Goal: Information Seeking & Learning: Learn about a topic

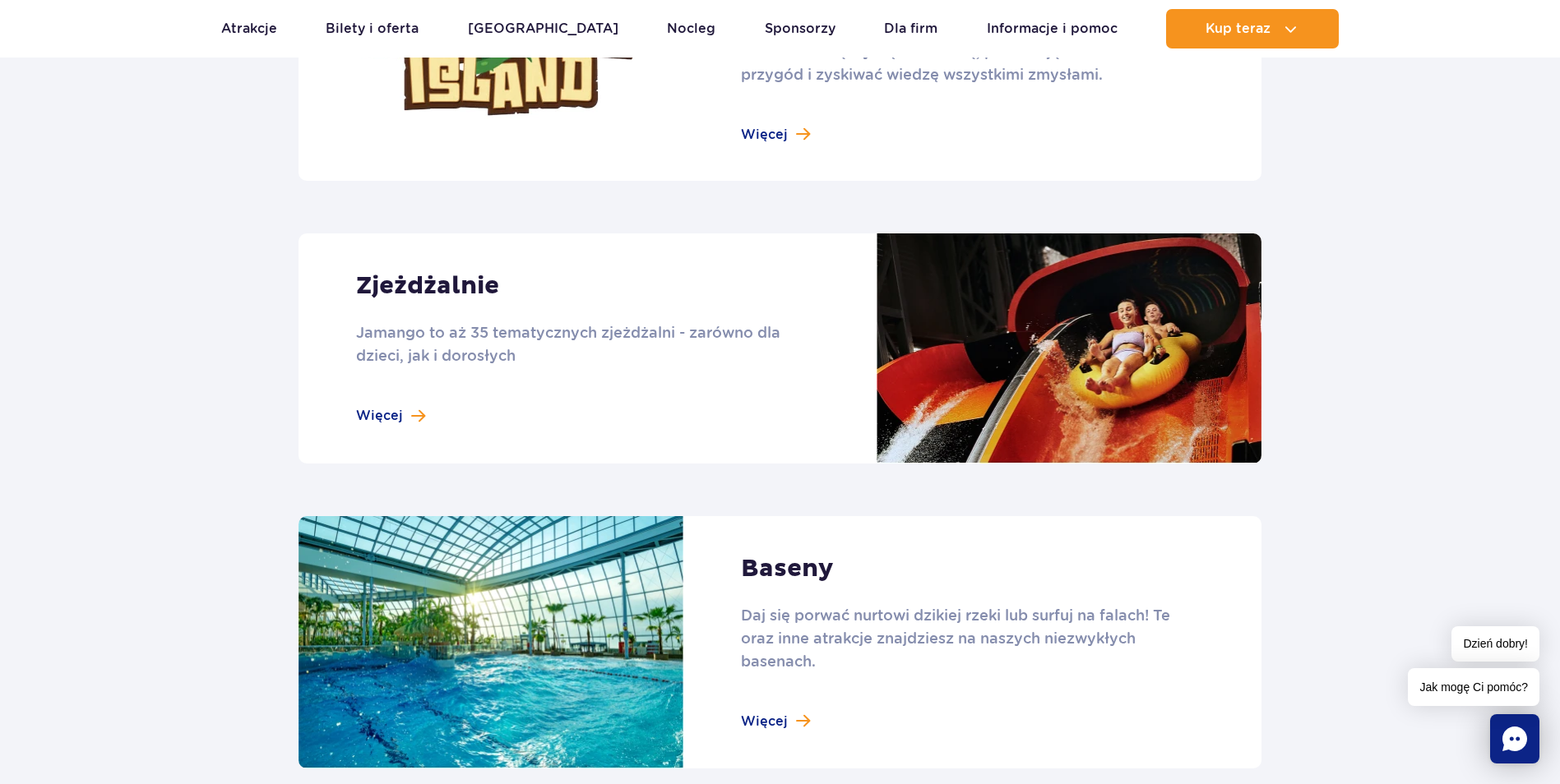
scroll to position [1316, 0]
click at [438, 336] on link at bounding box center [779, 347] width 963 height 230
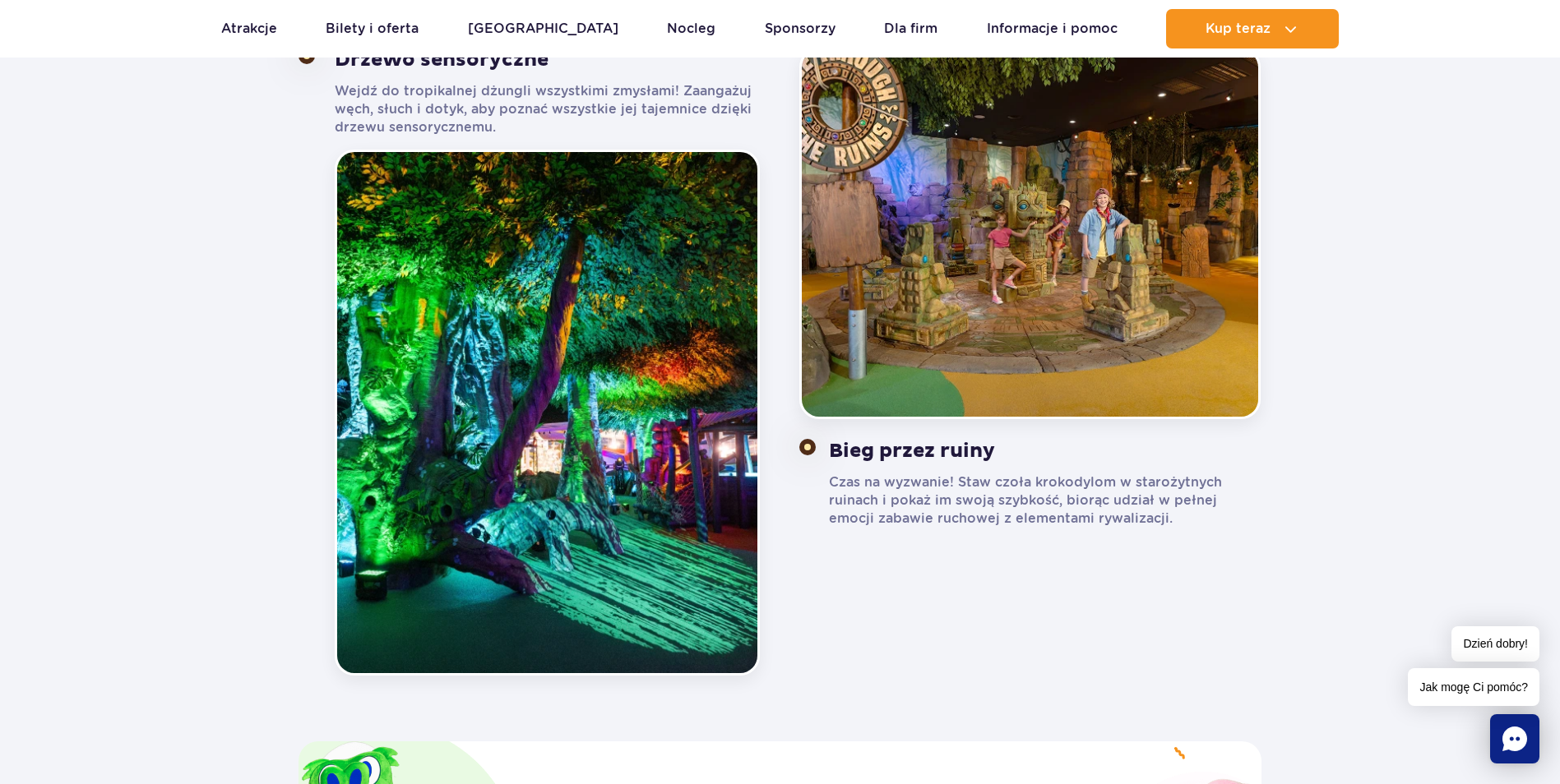
scroll to position [1891, 0]
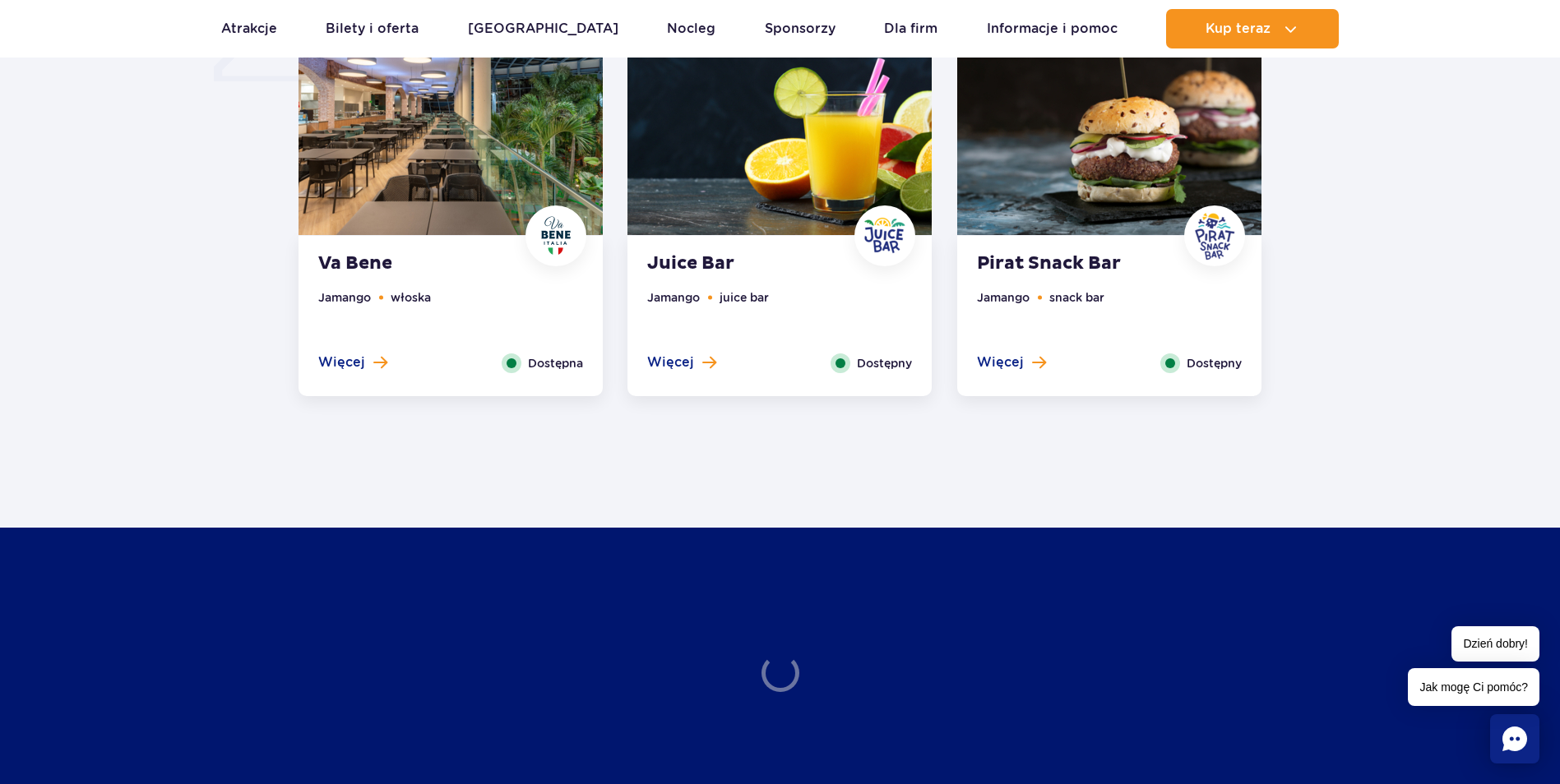
scroll to position [1398, 0]
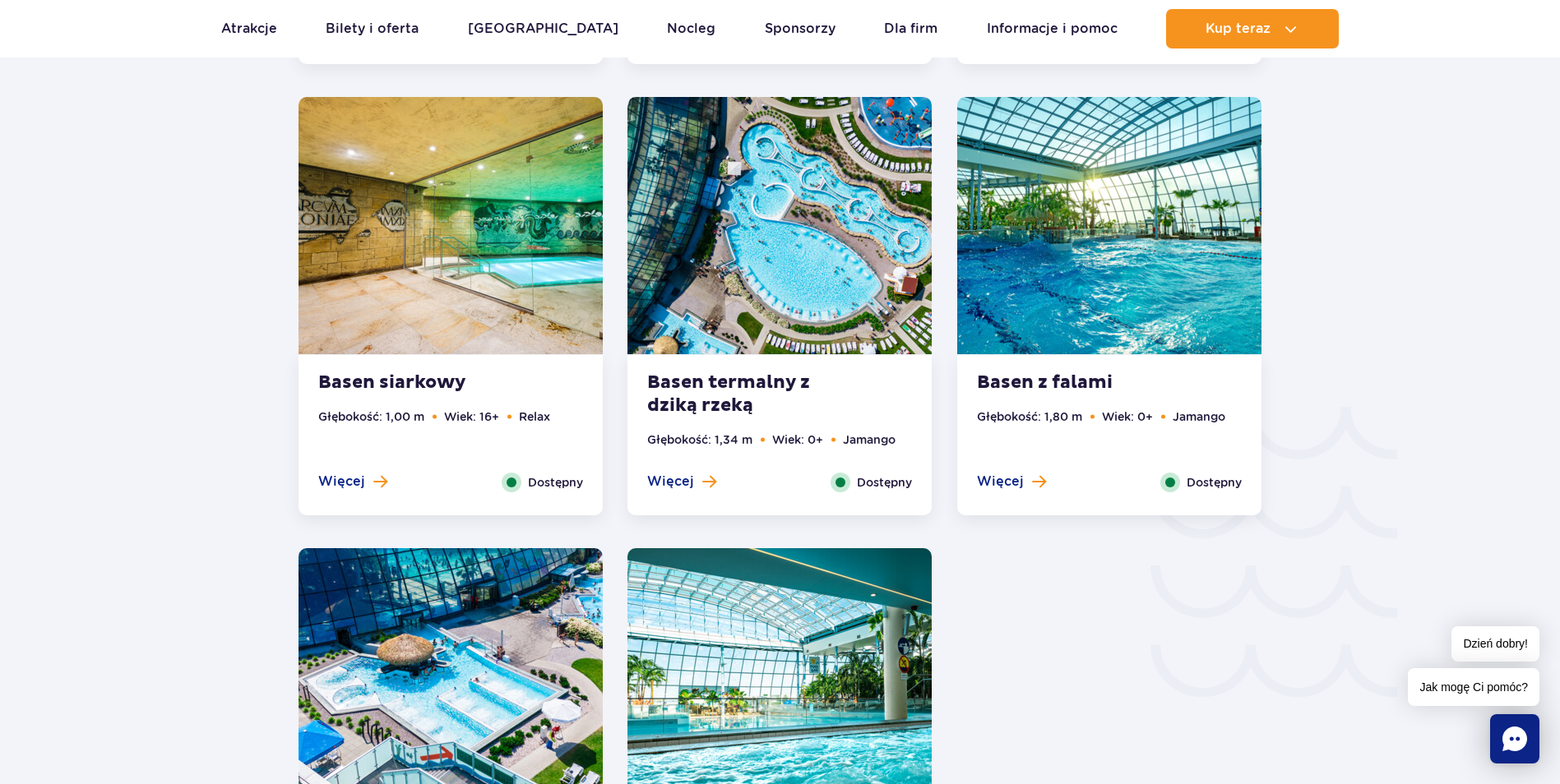
scroll to position [2467, 0]
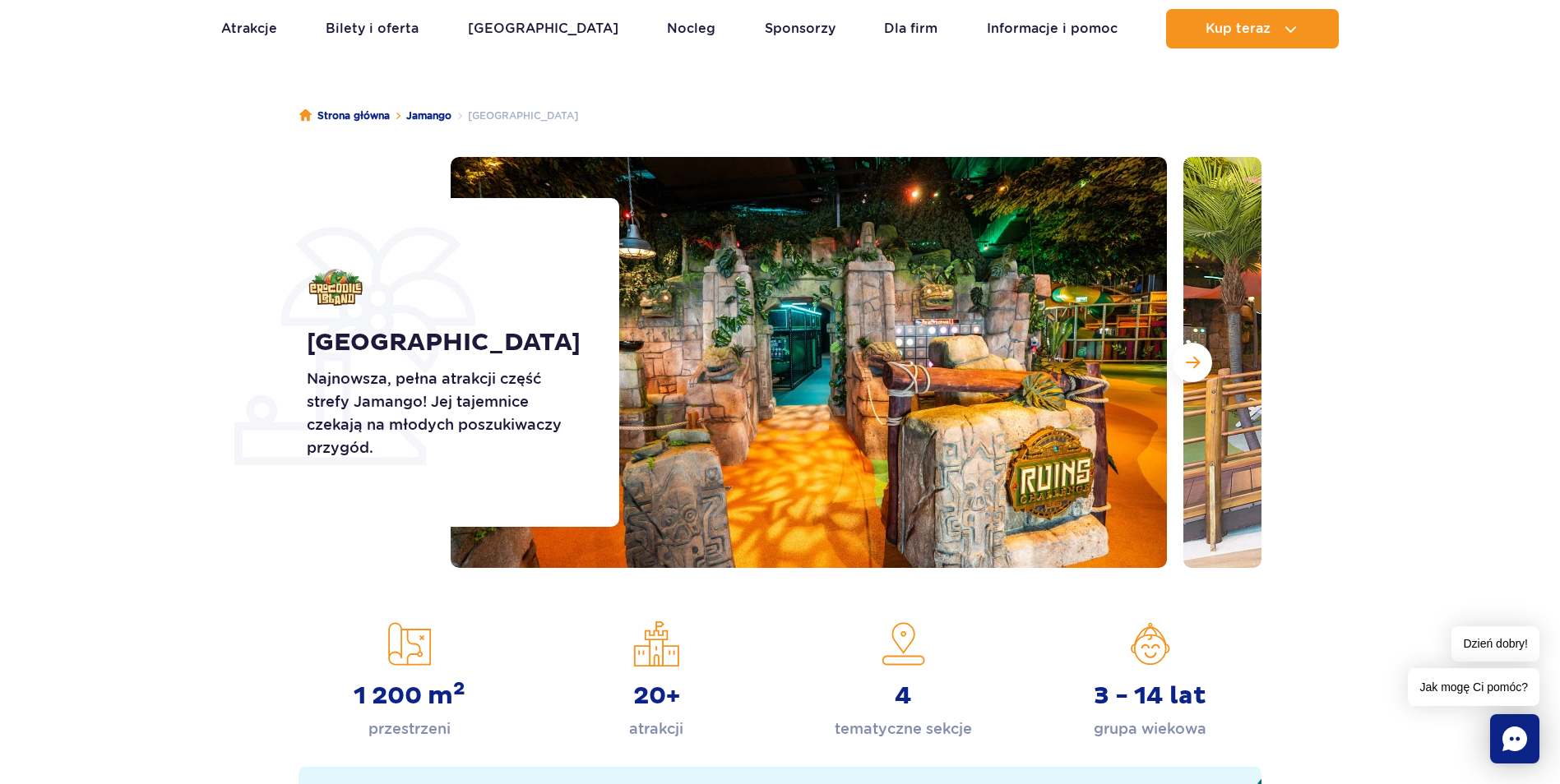
scroll to position [82, 0]
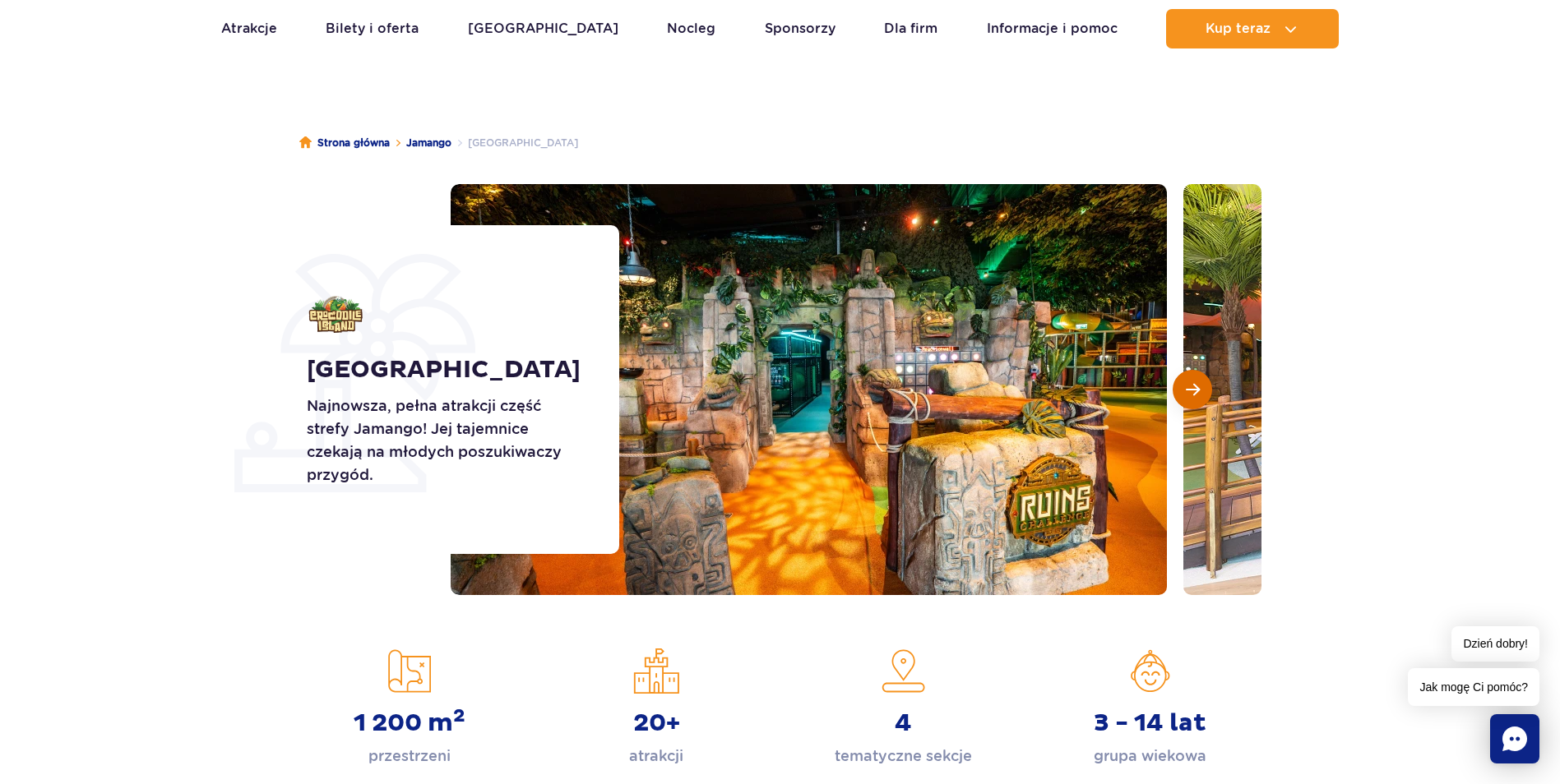
click at [1190, 378] on button "Następny slajd" at bounding box center [1193, 390] width 40 height 40
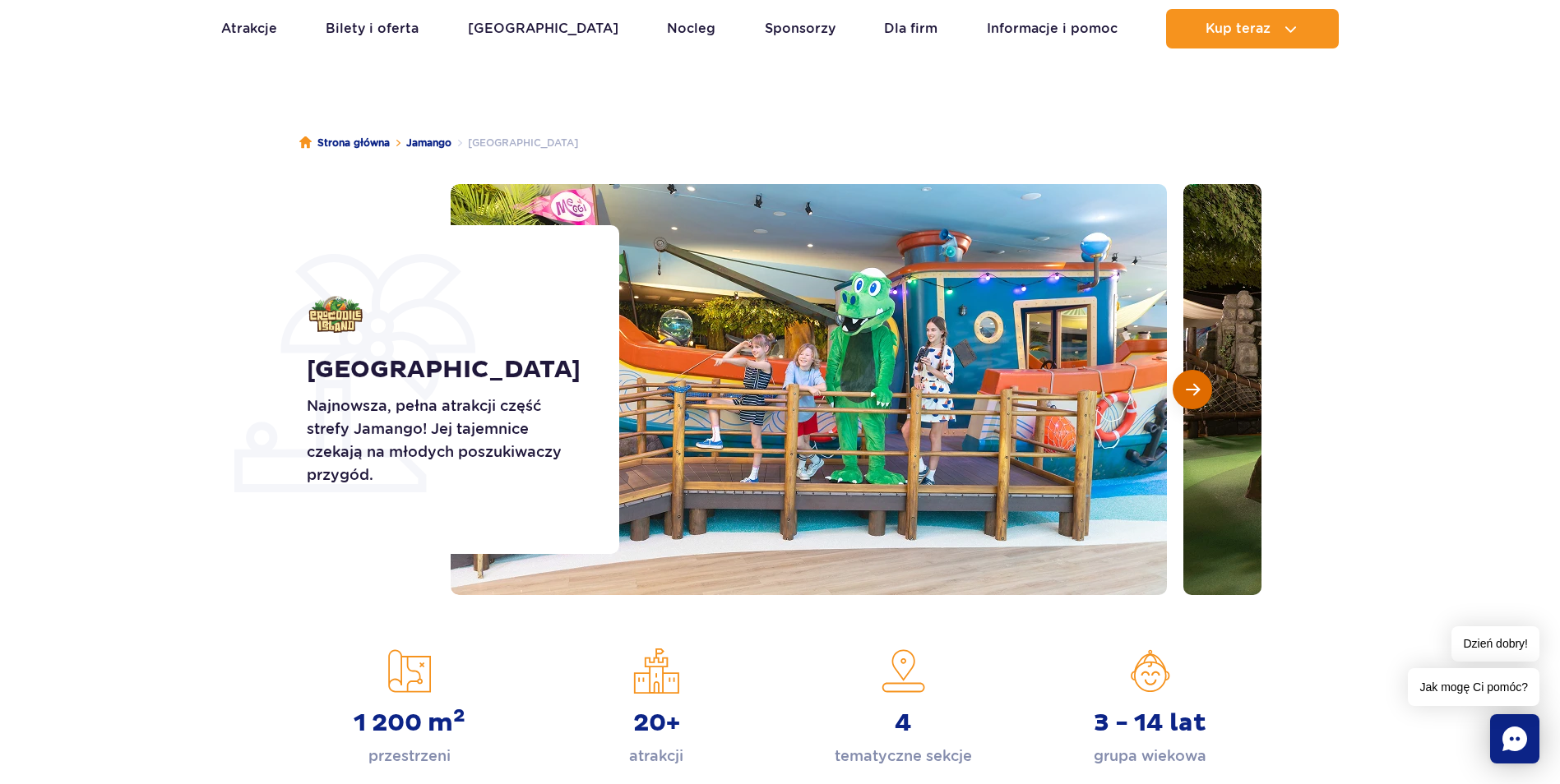
click at [1190, 378] on button "Następny slajd" at bounding box center [1193, 390] width 40 height 40
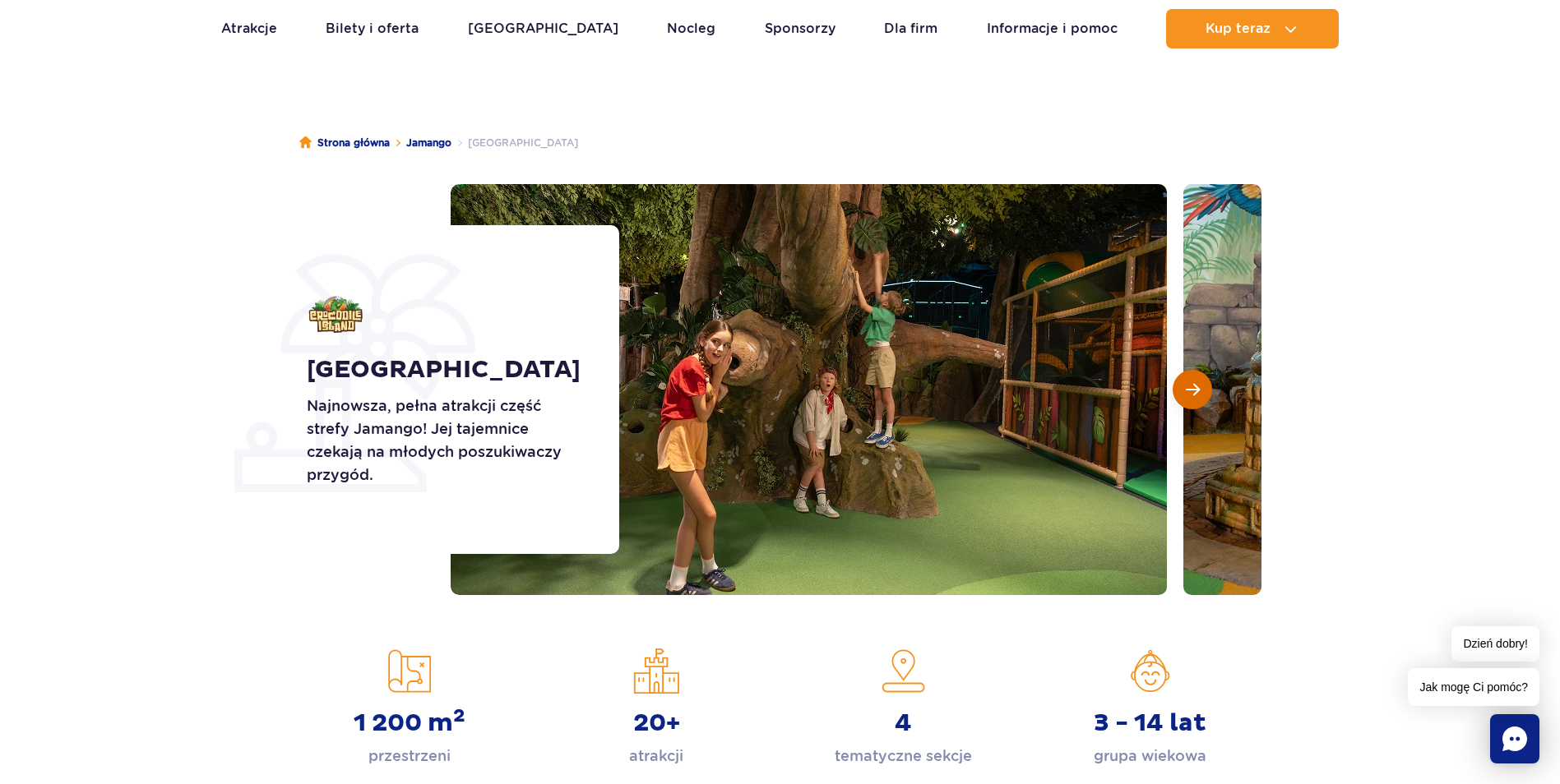
click at [1190, 378] on button "Następny slajd" at bounding box center [1193, 390] width 40 height 40
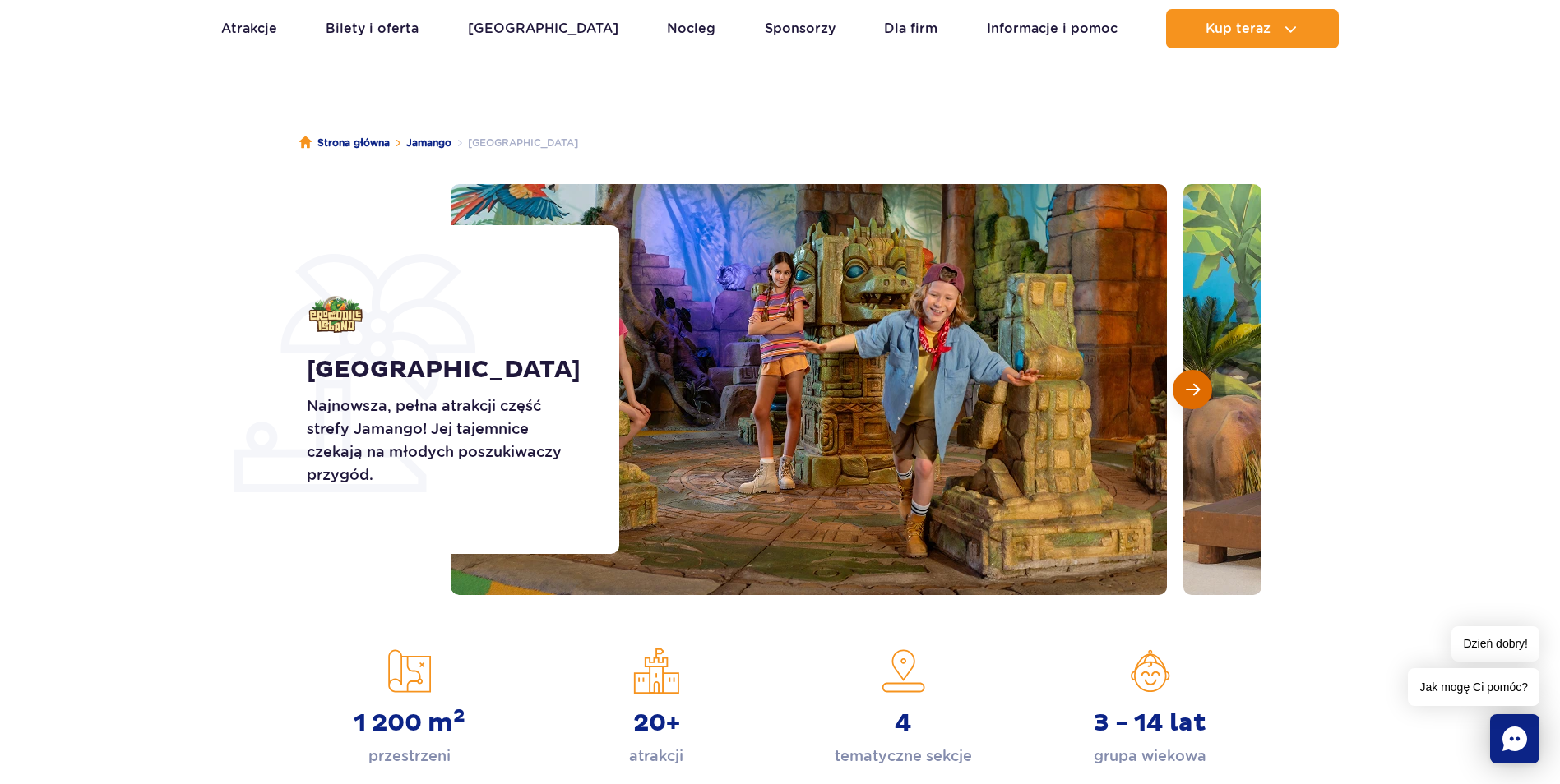
click at [1190, 378] on button "Następny slajd" at bounding box center [1193, 390] width 40 height 40
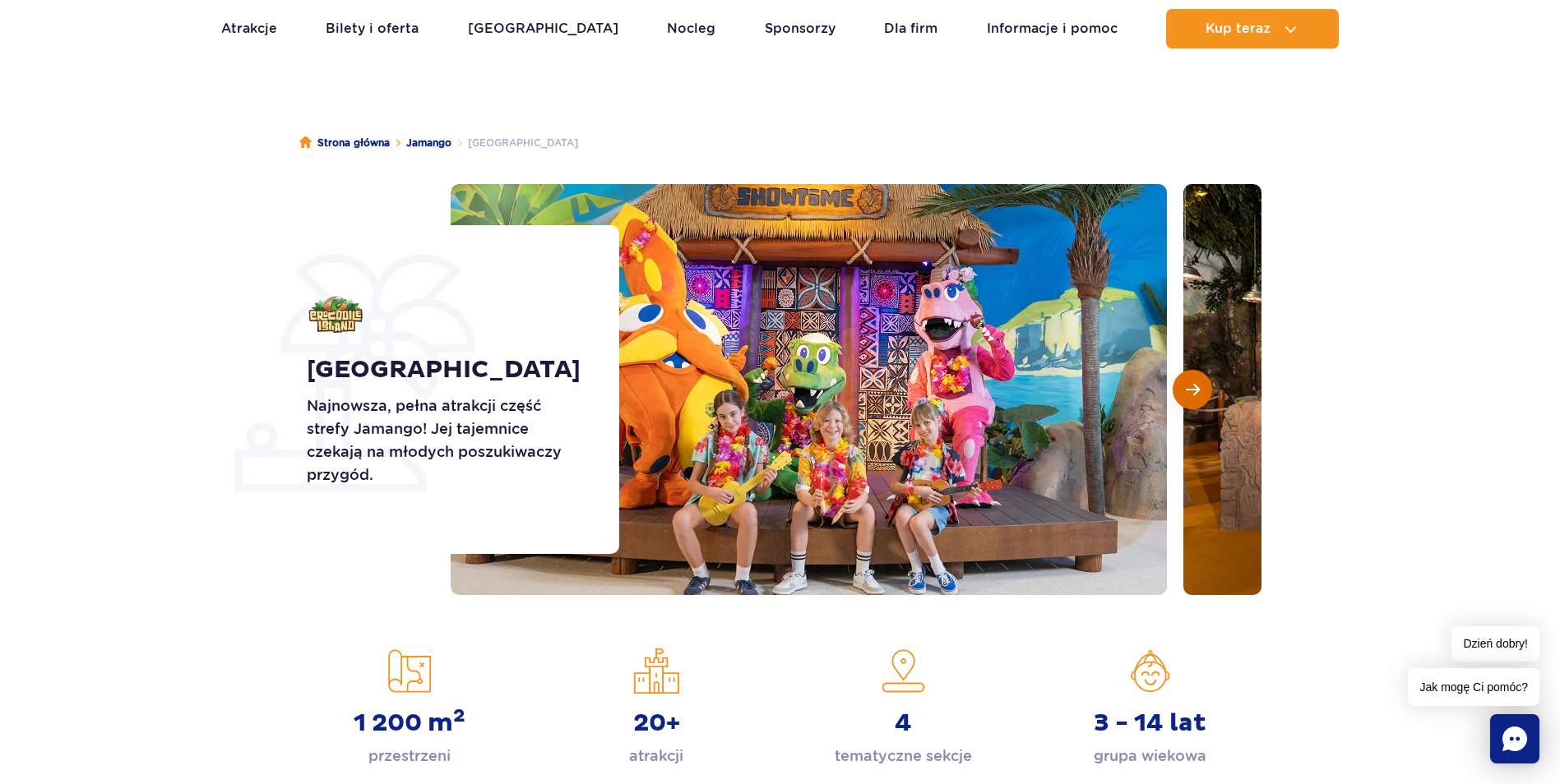
click at [1190, 378] on button "Następny slajd" at bounding box center [1193, 390] width 40 height 40
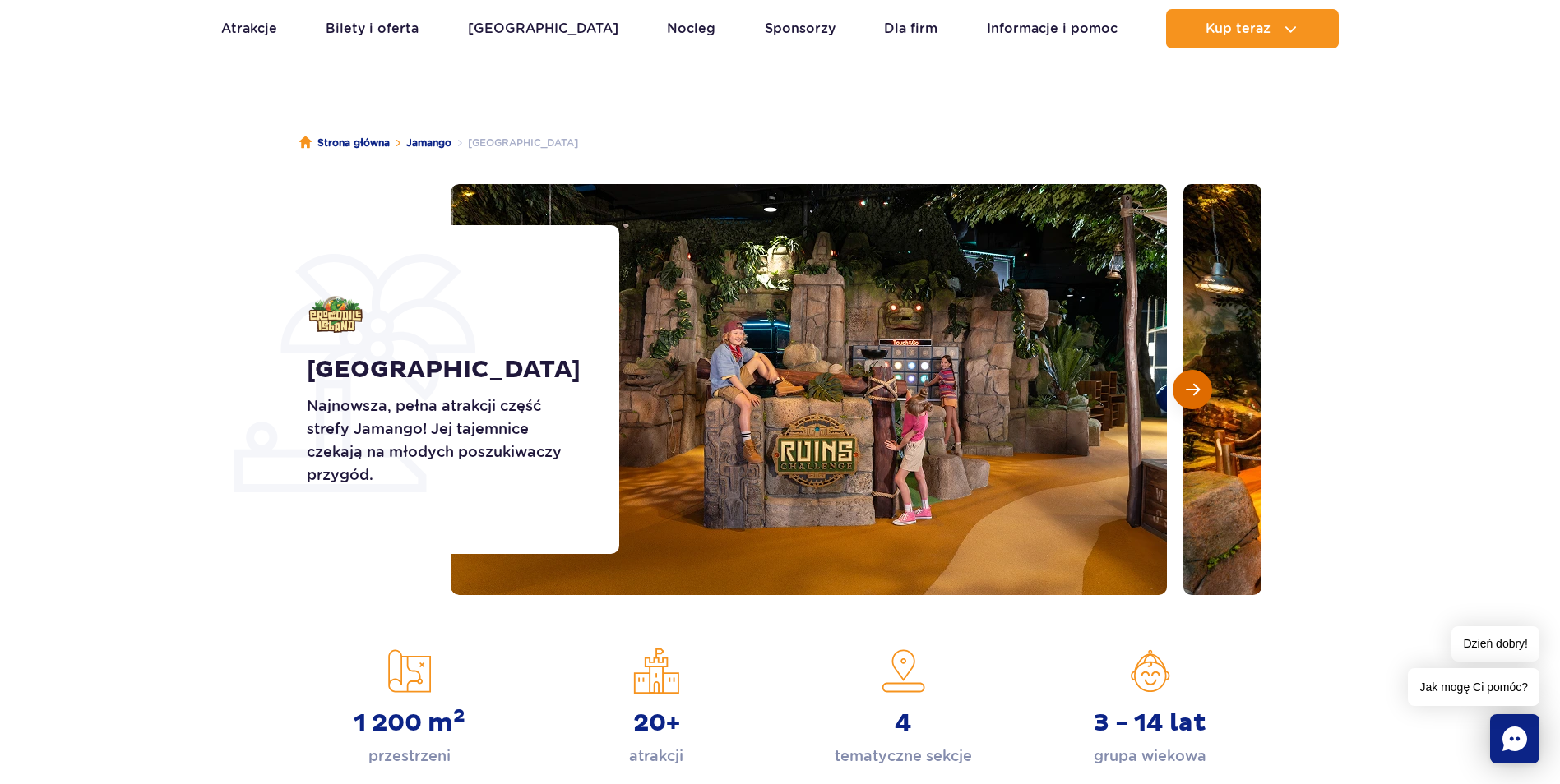
click at [1190, 378] on button "Następny slajd" at bounding box center [1193, 390] width 40 height 40
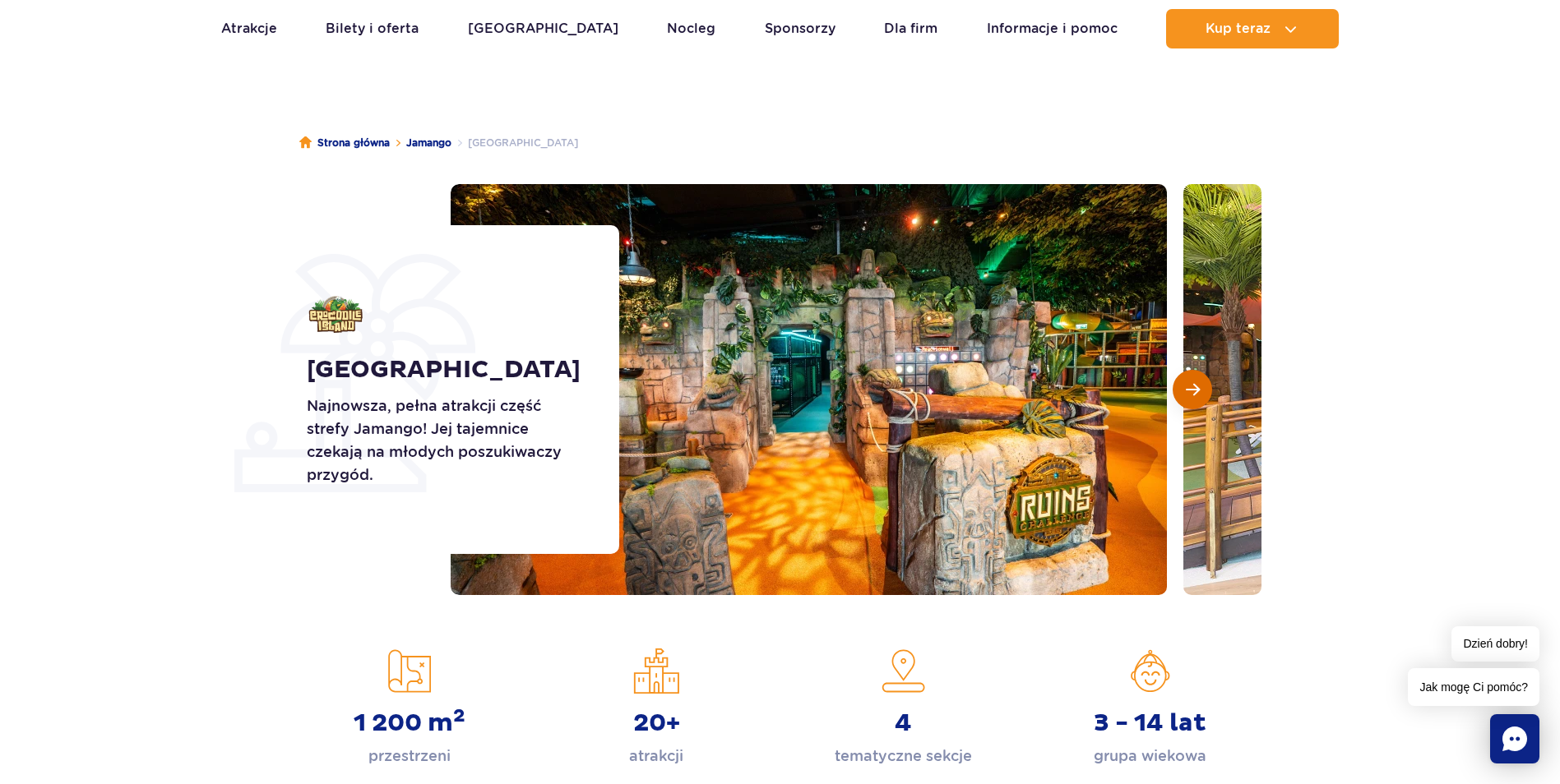
click at [1190, 378] on button "Następny slajd" at bounding box center [1193, 390] width 40 height 40
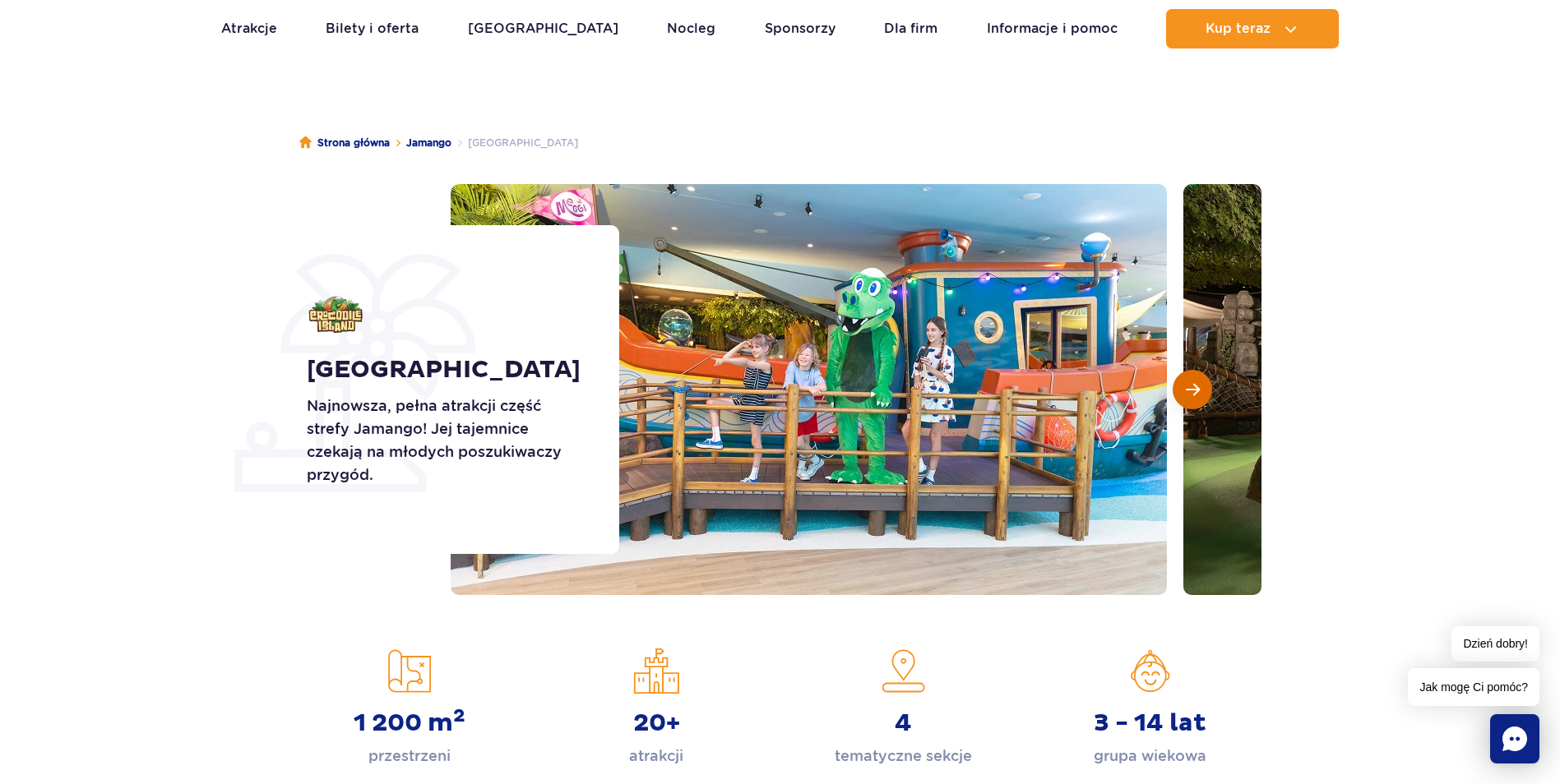
click at [1190, 378] on button "Następny slajd" at bounding box center [1193, 390] width 40 height 40
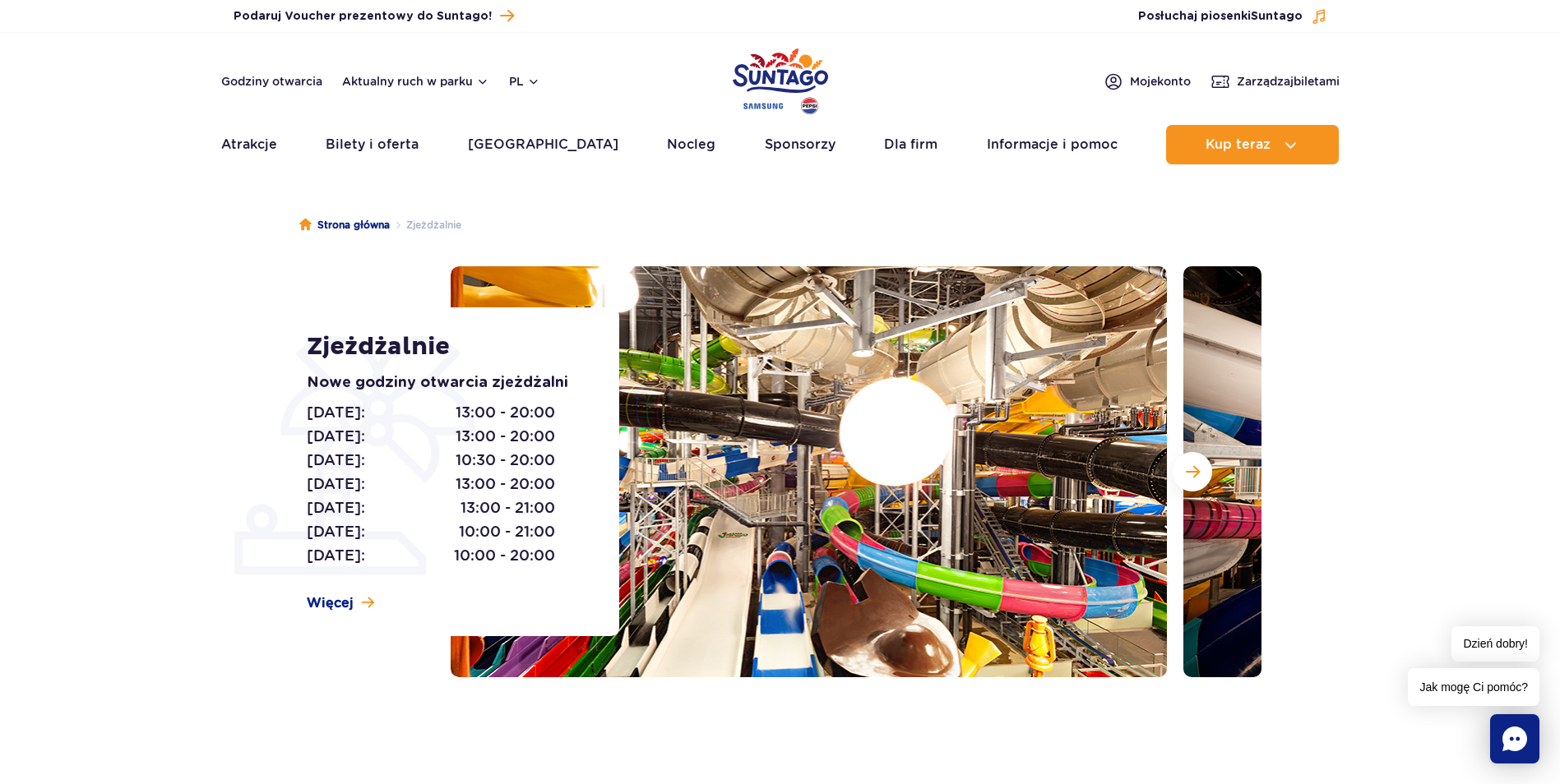
click at [1025, 429] on img at bounding box center [809, 472] width 716 height 411
click at [1148, 514] on img at bounding box center [809, 472] width 716 height 411
click at [1211, 466] on button "Następny slajd" at bounding box center [1193, 473] width 40 height 40
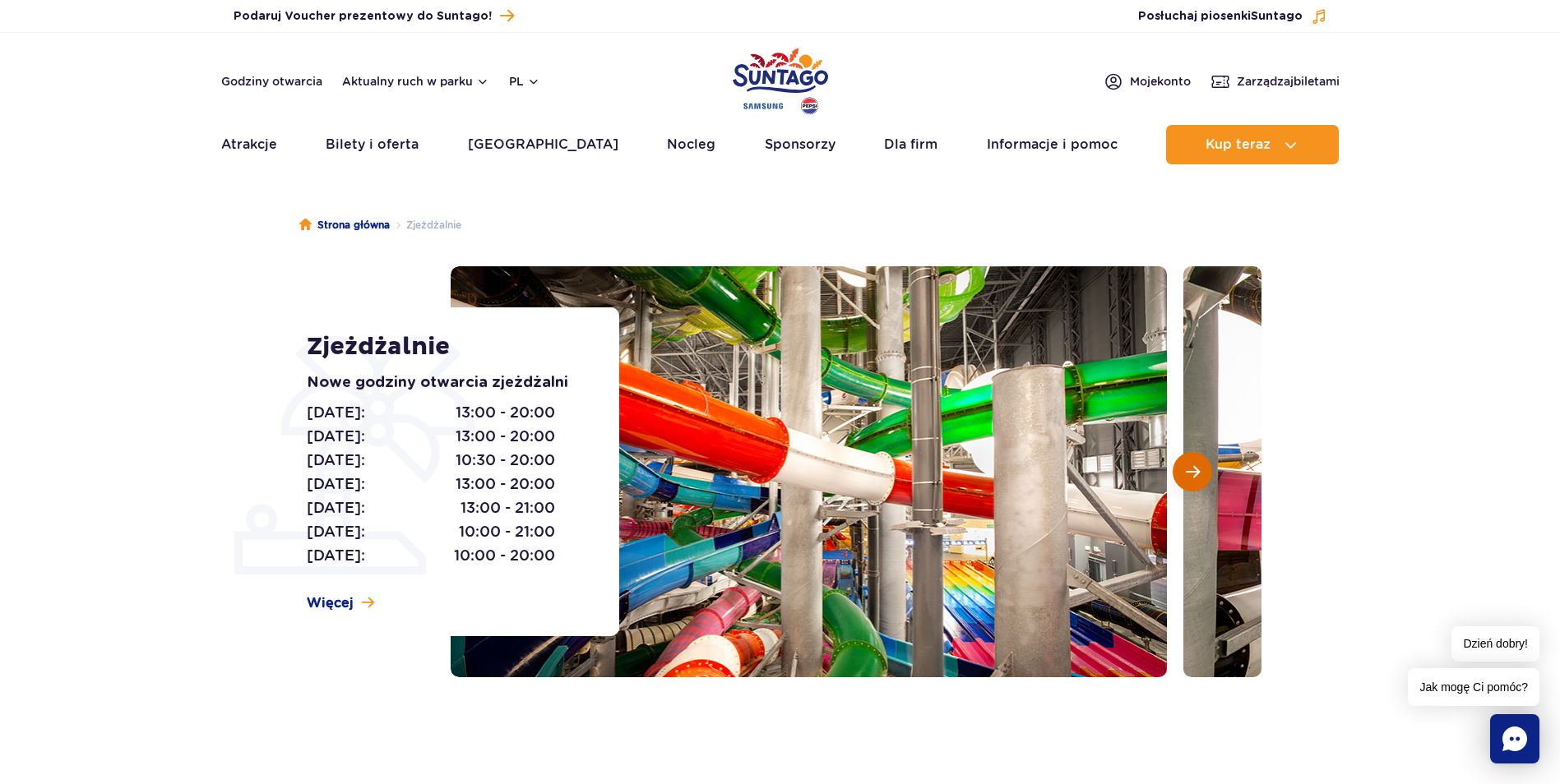
click at [1194, 474] on span "Następny slajd" at bounding box center [1193, 472] width 14 height 15
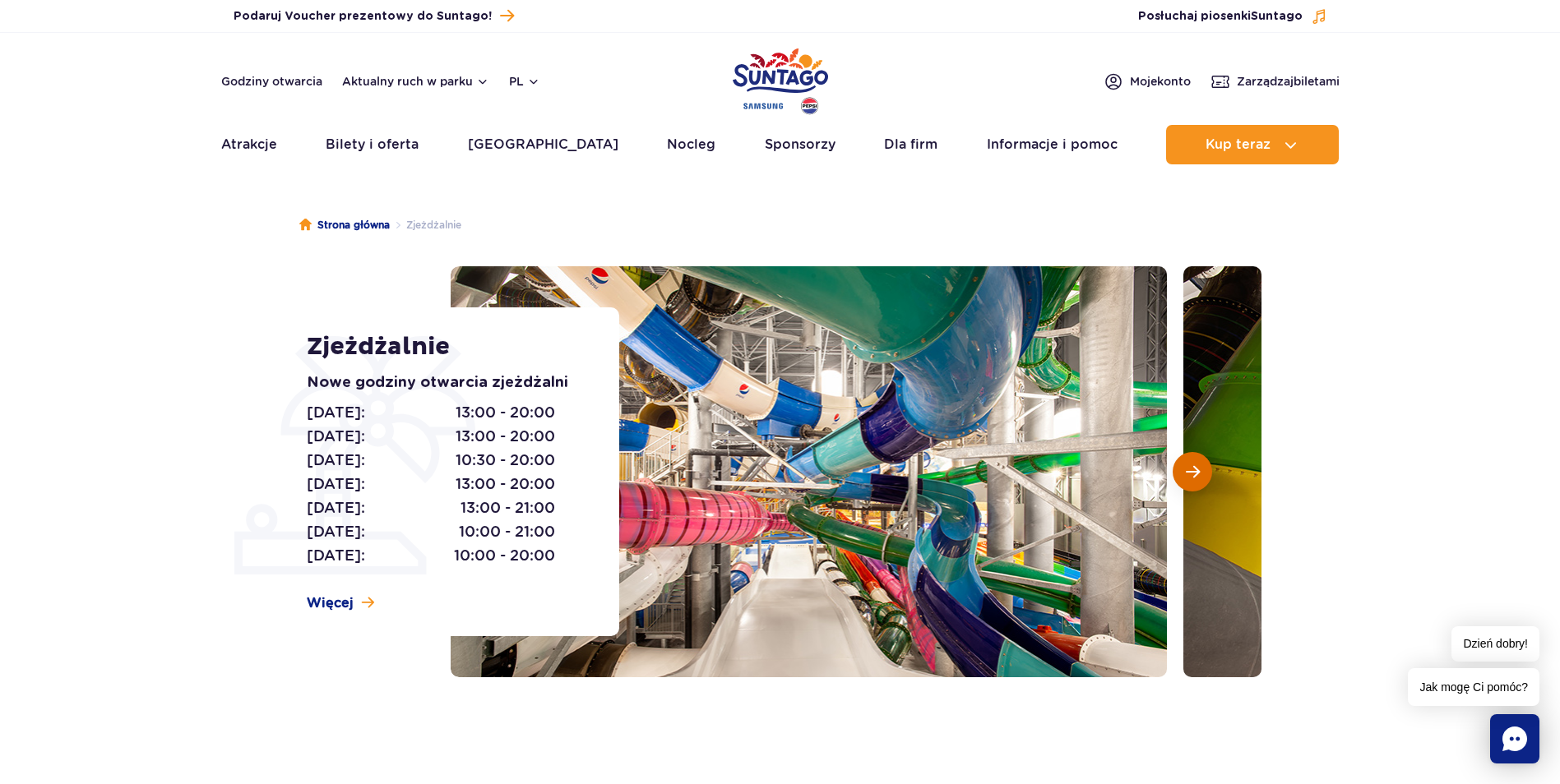
click at [1194, 474] on span "Następny slajd" at bounding box center [1193, 472] width 14 height 15
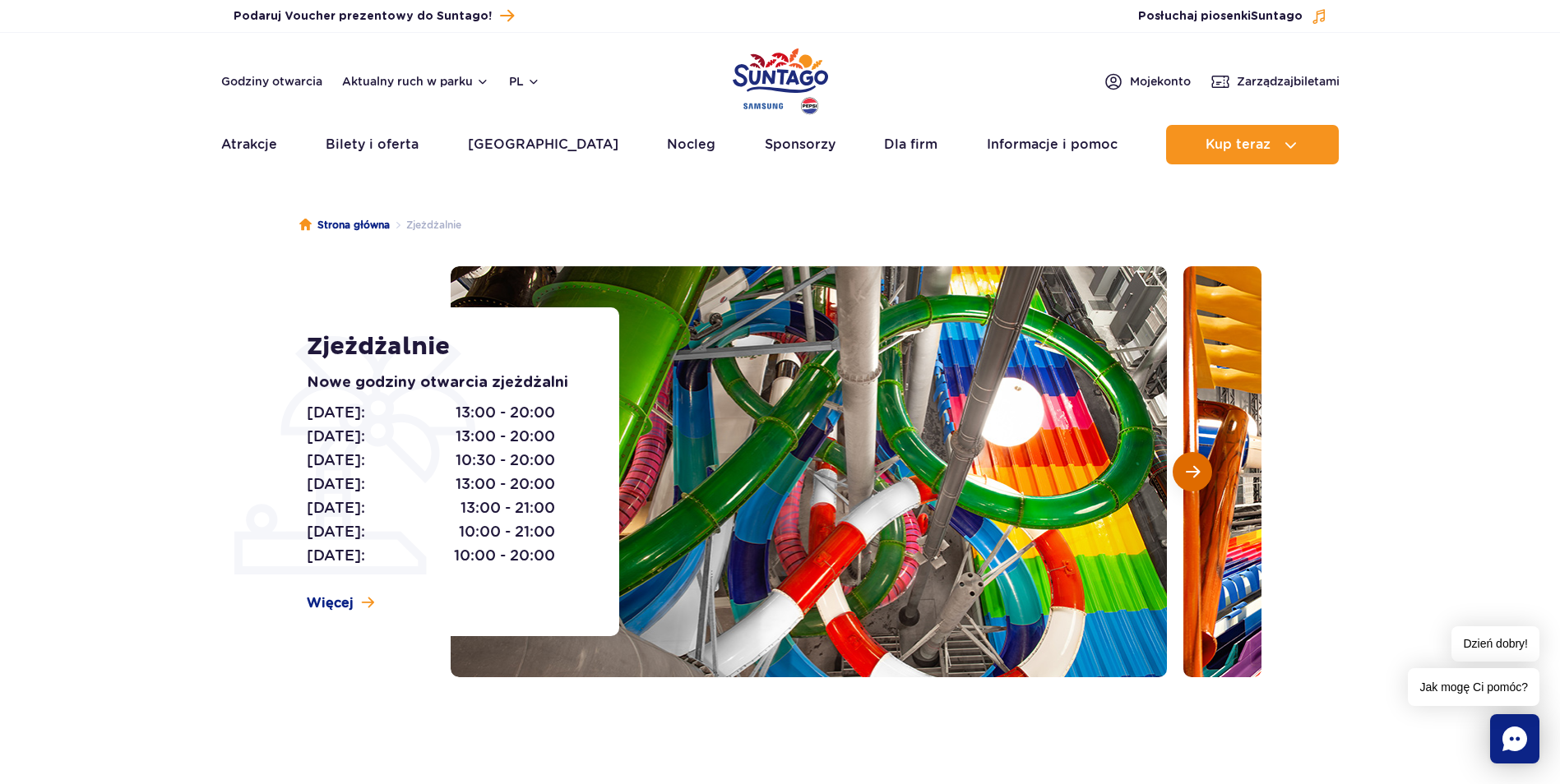
click at [1194, 474] on span "Następny slajd" at bounding box center [1193, 472] width 14 height 15
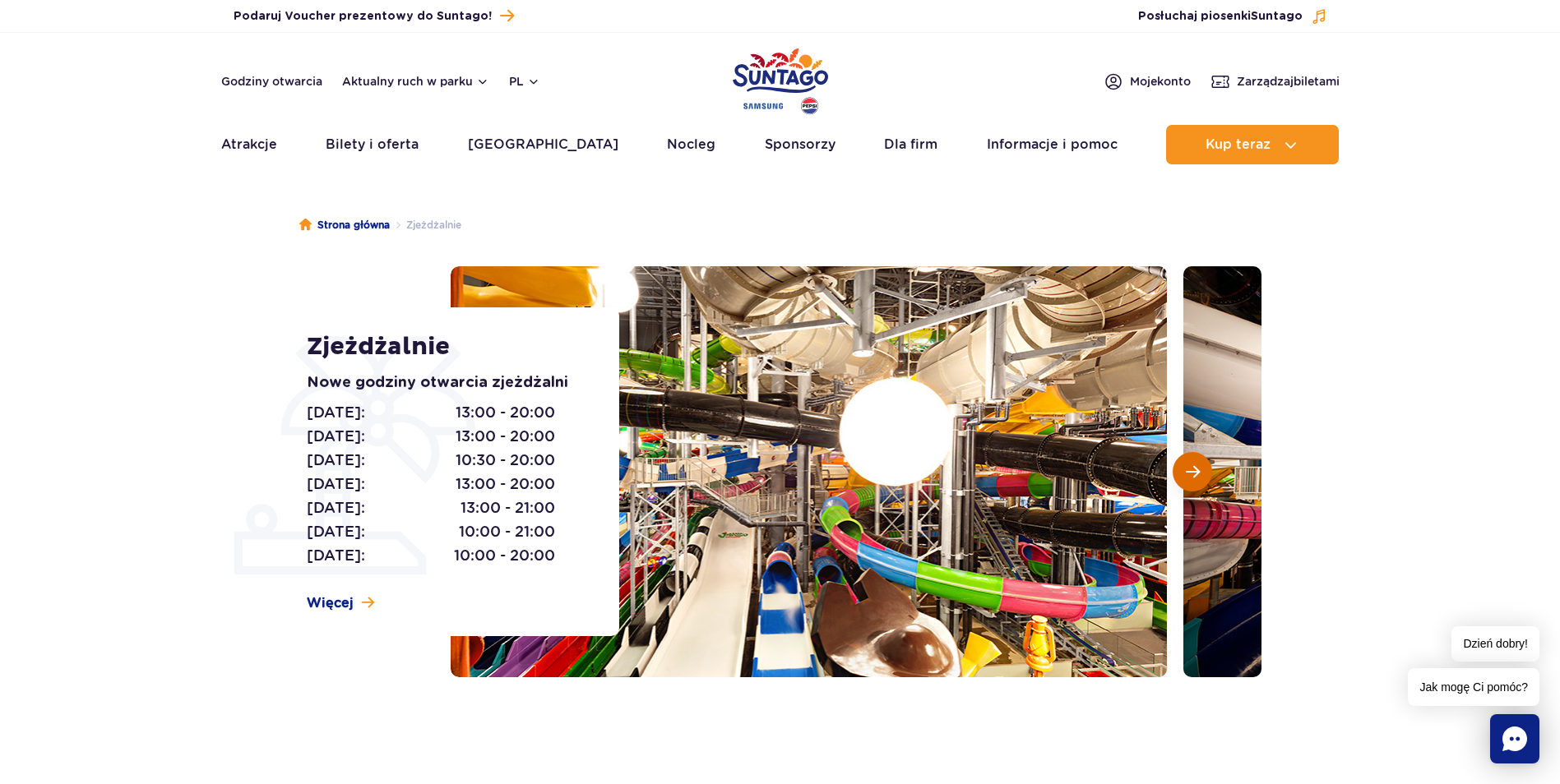
click at [1194, 474] on span "Następny slajd" at bounding box center [1193, 472] width 14 height 15
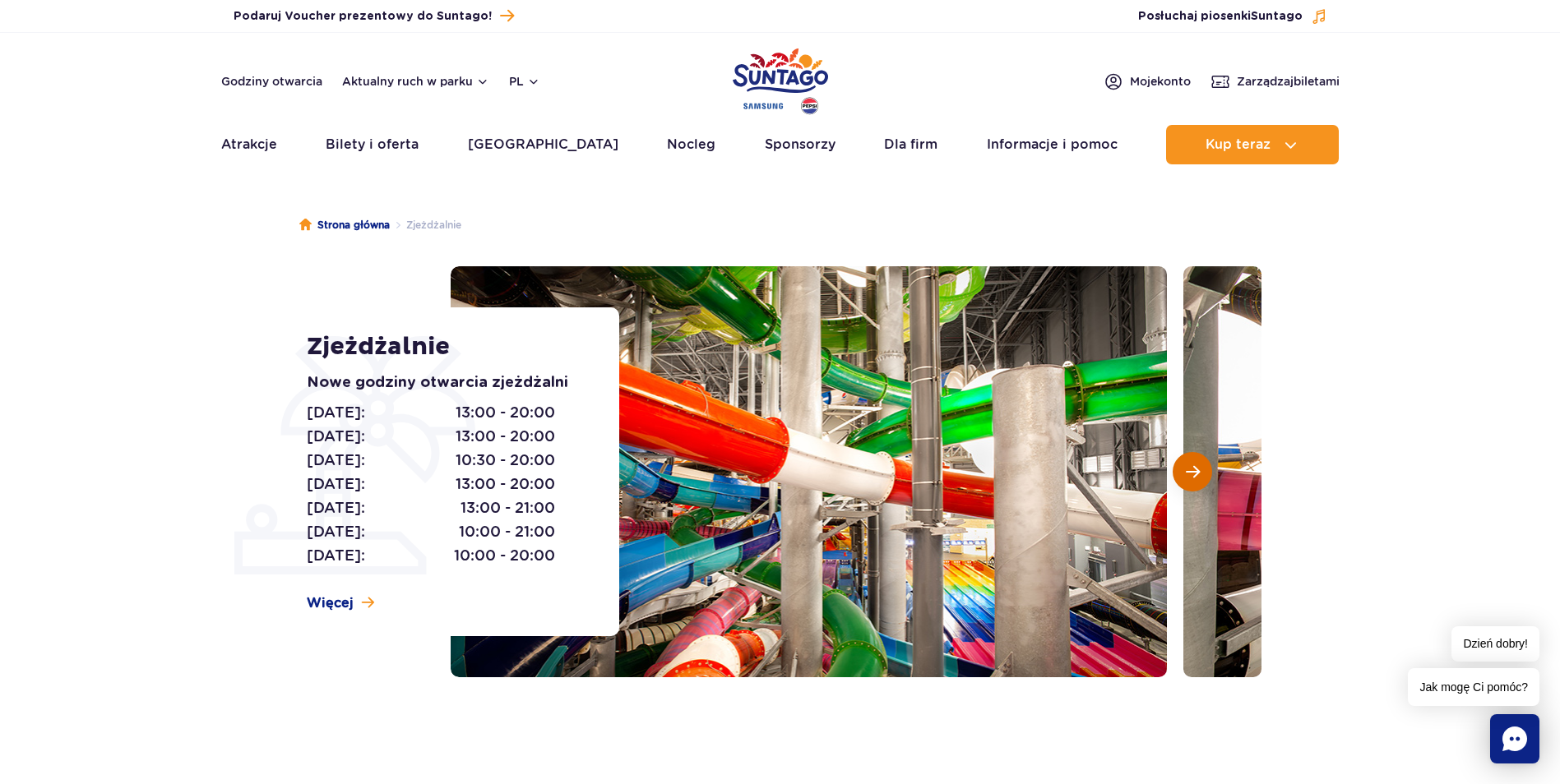
click at [1194, 474] on span "Następny slajd" at bounding box center [1193, 472] width 14 height 15
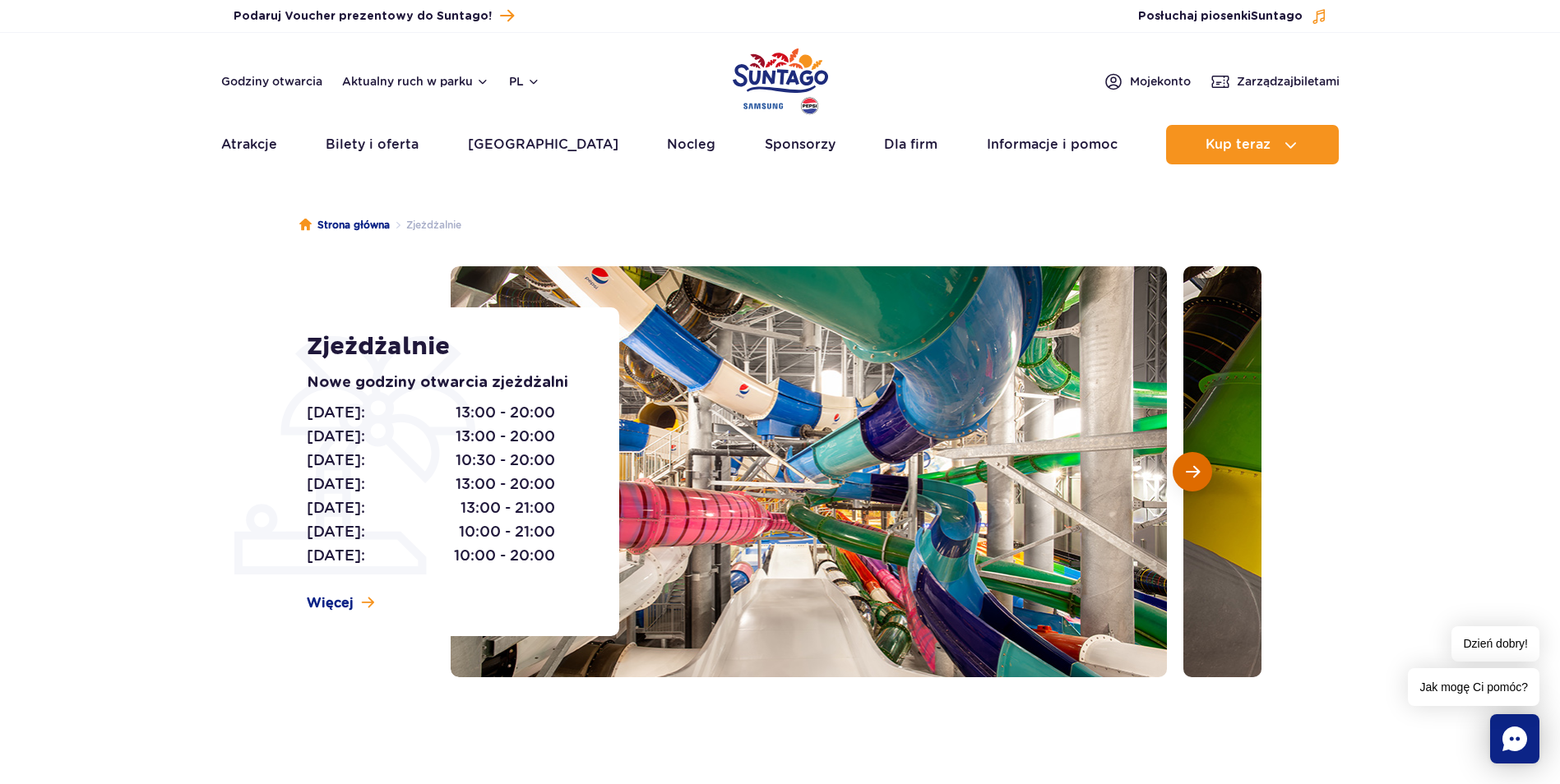
click at [1194, 474] on span "Następny slajd" at bounding box center [1193, 472] width 14 height 15
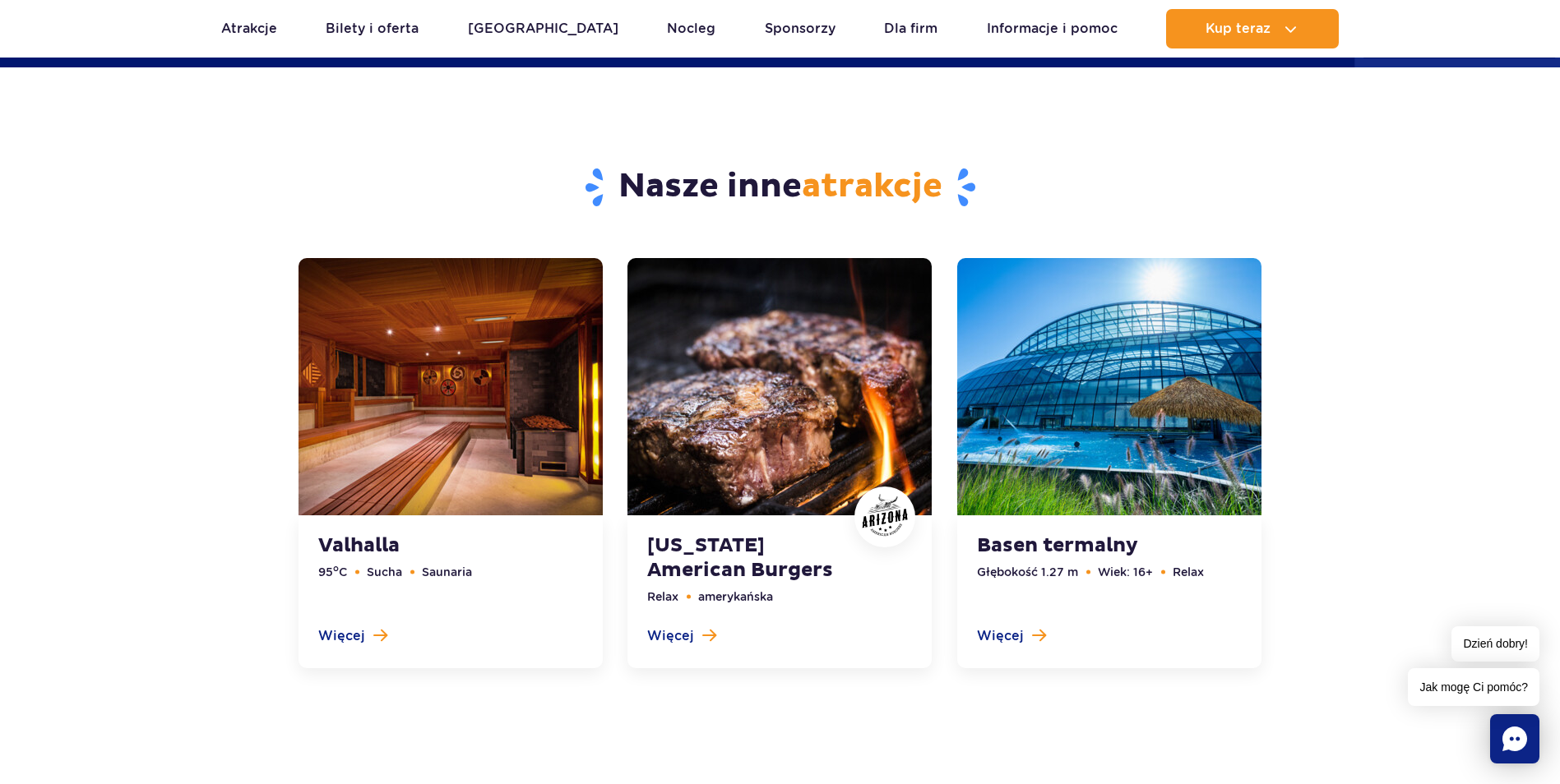
scroll to position [4936, 0]
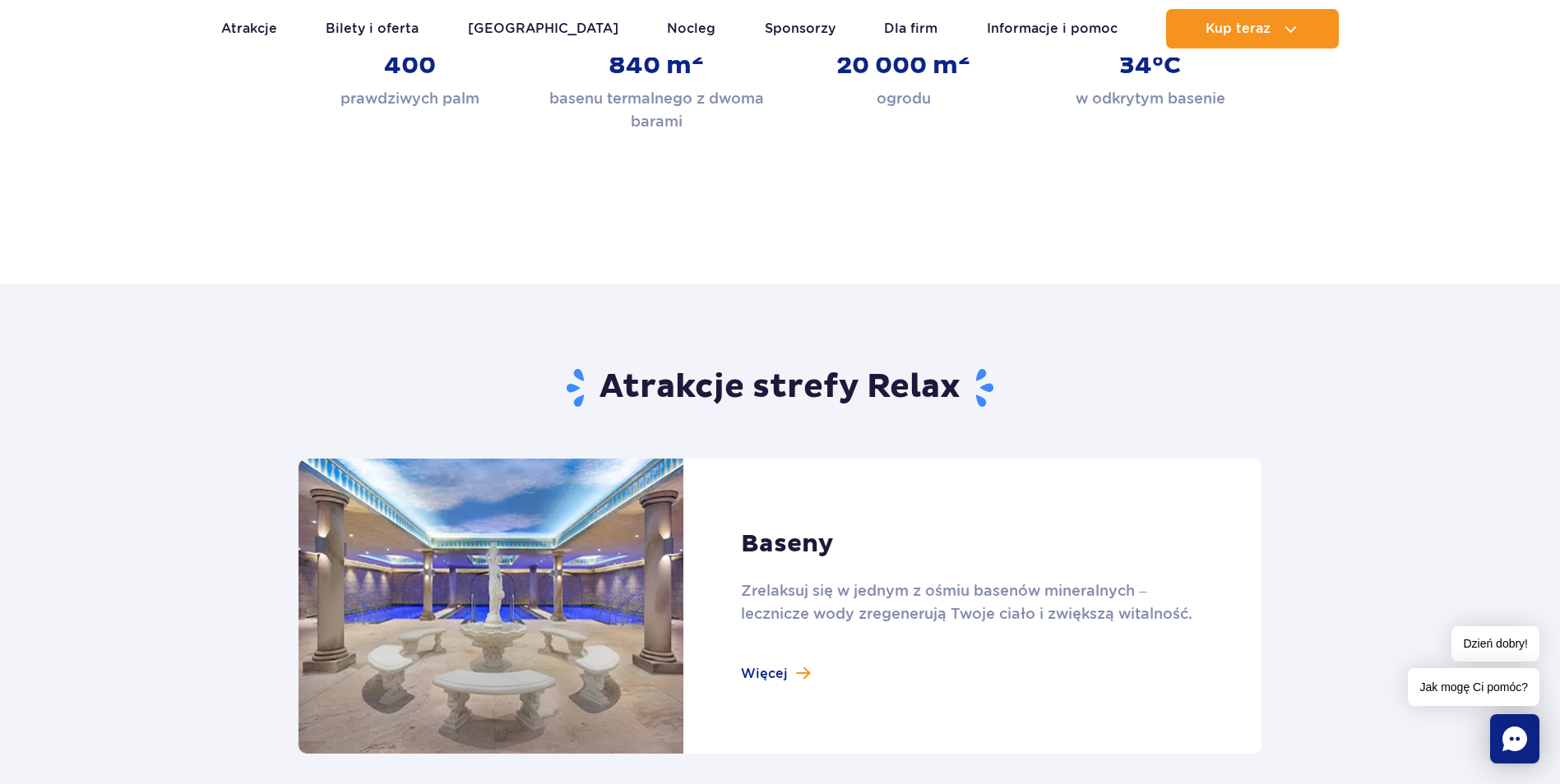
scroll to position [987, 0]
